Goal: Task Accomplishment & Management: Use online tool/utility

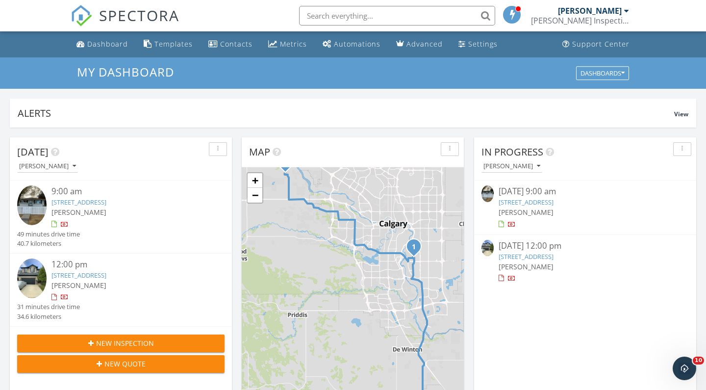
click at [106, 200] on link "[STREET_ADDRESS]" at bounding box center [79, 202] width 55 height 9
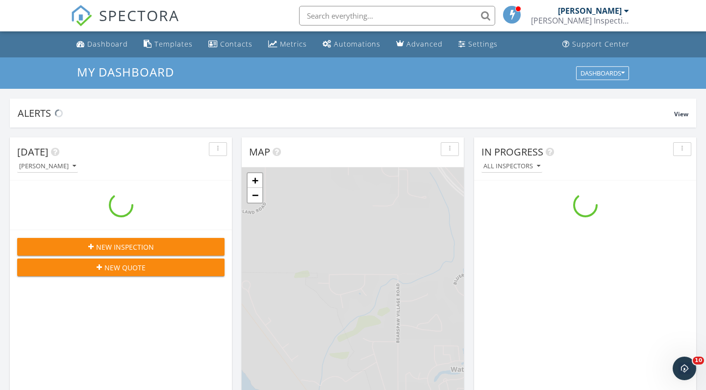
scroll to position [893, 707]
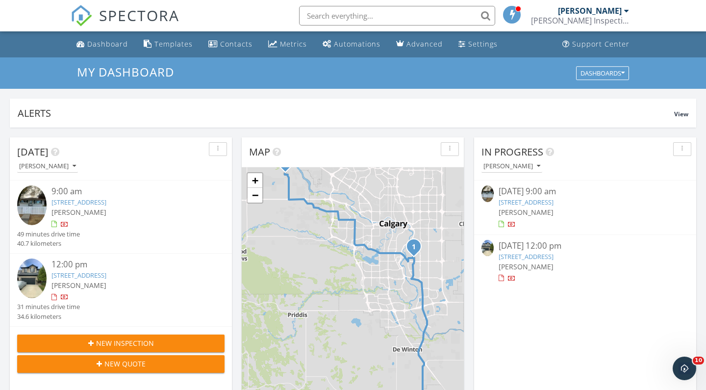
click at [106, 273] on link "[STREET_ADDRESS]" at bounding box center [79, 275] width 55 height 9
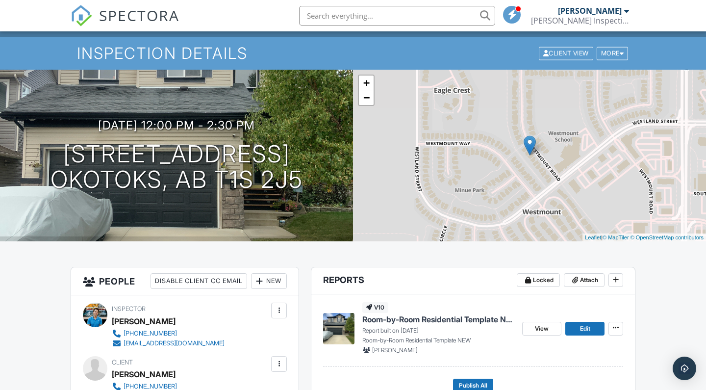
click at [390, 319] on span "Room-by-Room Residential Template NEW" at bounding box center [439, 319] width 152 height 11
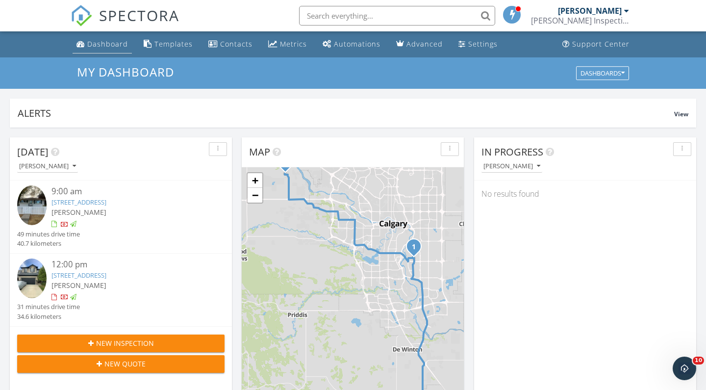
click at [102, 46] on div "Dashboard" at bounding box center [107, 43] width 41 height 9
